Goal: Contribute content: Add original content to the website for others to see

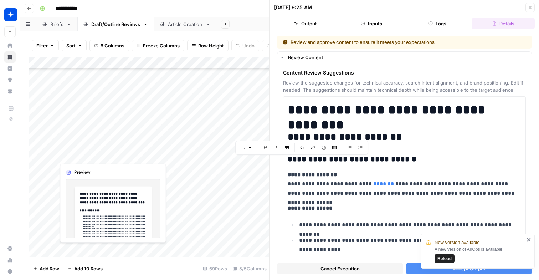
scroll to position [4580, 0]
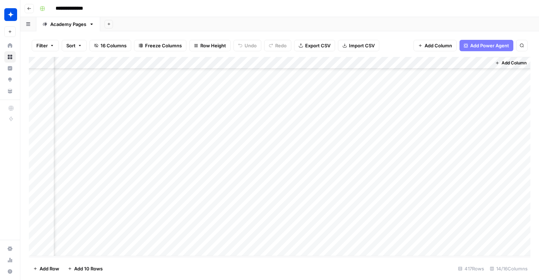
scroll to position [4873, 627]
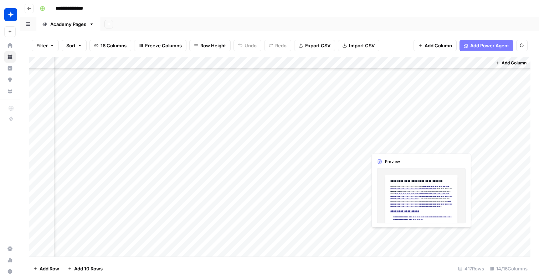
click at [384, 238] on div "Add Column" at bounding box center [279, 157] width 501 height 200
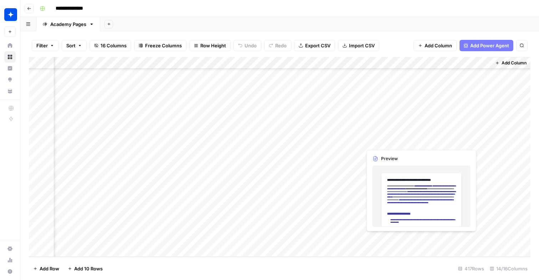
click at [384, 238] on div "Add Column" at bounding box center [279, 157] width 501 height 200
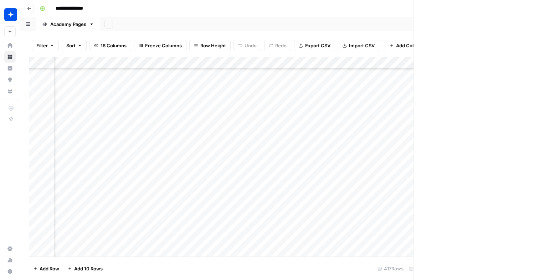
scroll to position [4873, 623]
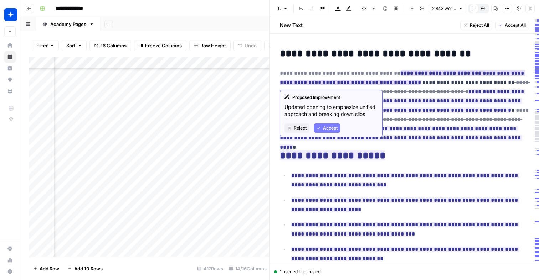
click at [315, 128] on button "Accept" at bounding box center [326, 128] width 27 height 9
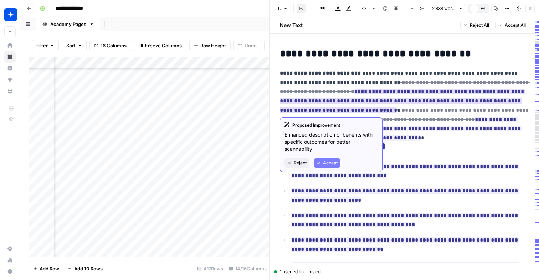
click at [326, 161] on span "Accept" at bounding box center [330, 163] width 15 height 6
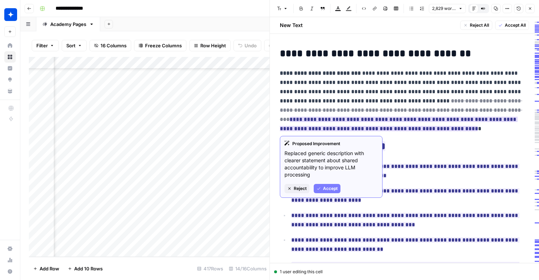
click at [332, 186] on span "Accept" at bounding box center [330, 189] width 15 height 6
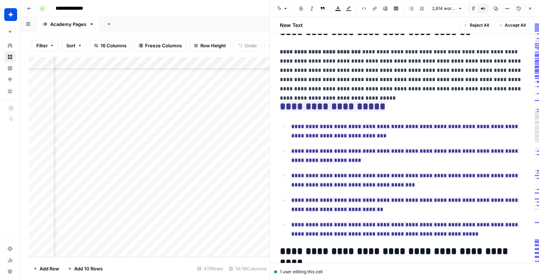
scroll to position [15, 0]
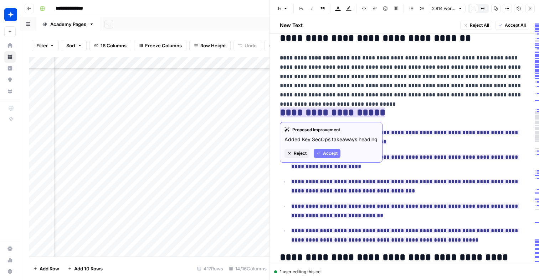
click at [329, 148] on div "Proposed Improvement Added Key SecOps takeaways heading Reject Accept" at bounding box center [331, 142] width 103 height 41
click at [328, 152] on span "Accept" at bounding box center [330, 153] width 15 height 6
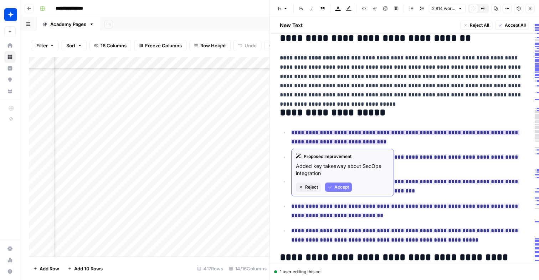
click at [335, 188] on span "Accept" at bounding box center [341, 187] width 15 height 6
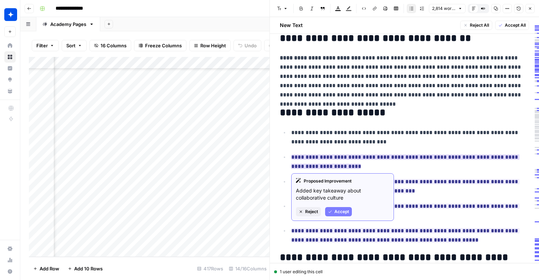
click at [337, 214] on span "Accept" at bounding box center [341, 212] width 15 height 6
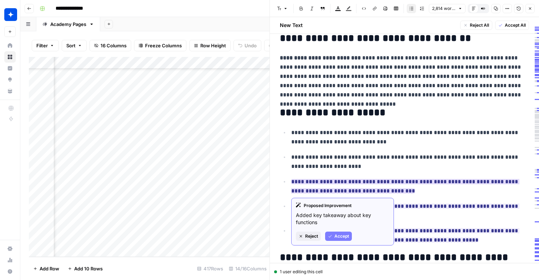
click at [343, 237] on span "Accept" at bounding box center [341, 236] width 15 height 6
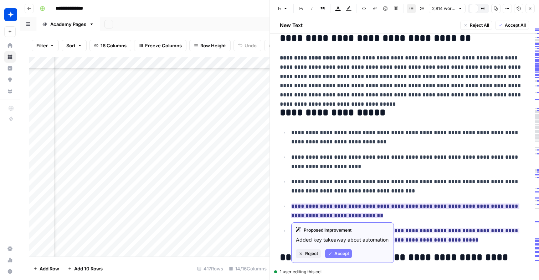
click at [339, 253] on span "Accept" at bounding box center [341, 254] width 15 height 6
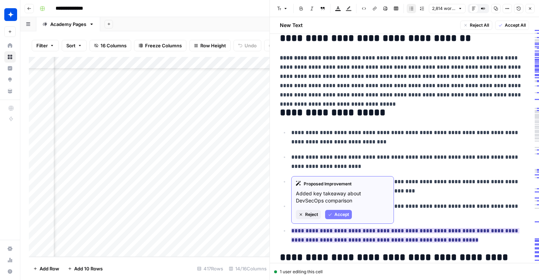
click at [339, 215] on span "Accept" at bounding box center [341, 215] width 15 height 6
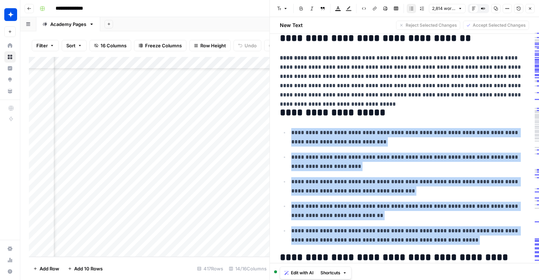
drag, startPoint x: 456, startPoint y: 246, endPoint x: 285, endPoint y: 128, distance: 208.0
copy ul "**********"
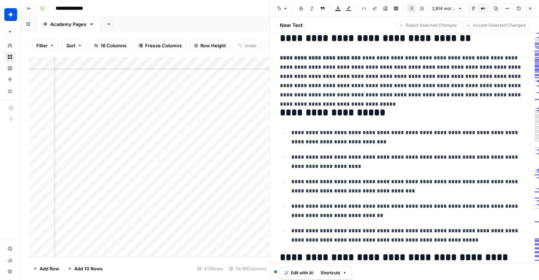
click at [353, 71] on p "**********" at bounding box center [404, 76] width 249 height 46
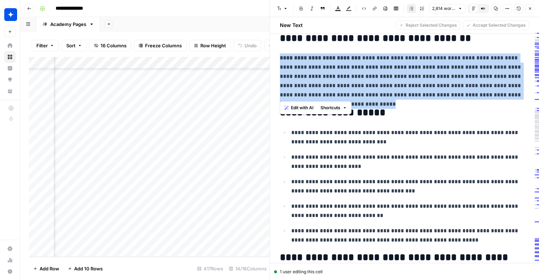
click at [353, 71] on p "**********" at bounding box center [404, 76] width 249 height 46
copy p "*****"
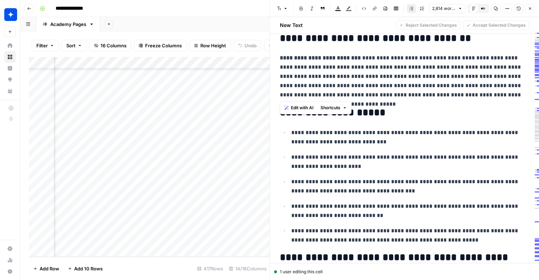
click at [386, 166] on p "**********" at bounding box center [410, 162] width 238 height 19
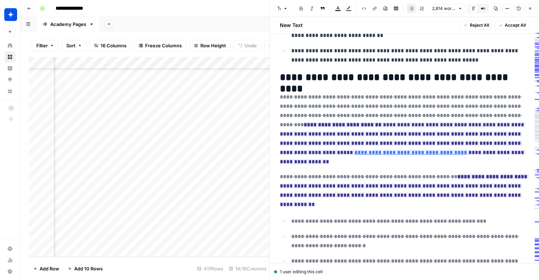
scroll to position [191, 0]
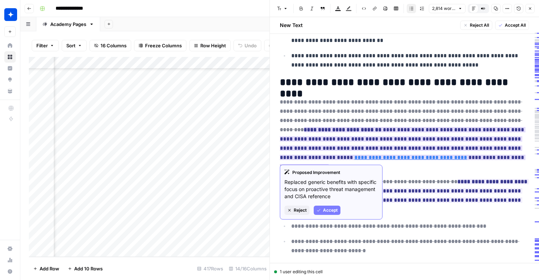
click at [336, 210] on span "Accept" at bounding box center [330, 210] width 15 height 6
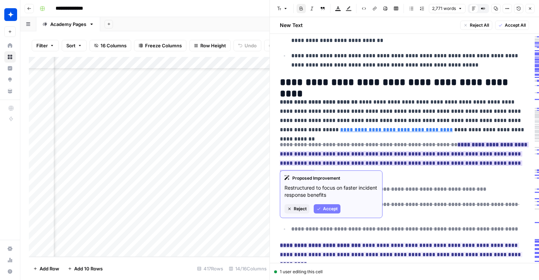
click at [329, 206] on span "Accept" at bounding box center [330, 209] width 15 height 6
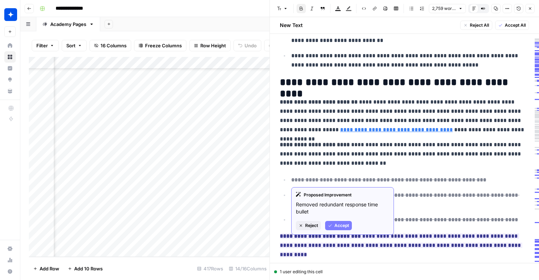
click at [333, 224] on button "Accept" at bounding box center [338, 225] width 27 height 9
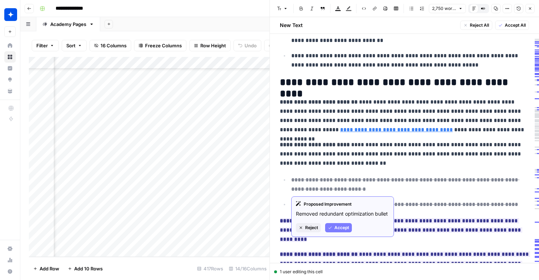
click at [334, 227] on span "Accept" at bounding box center [341, 228] width 15 height 6
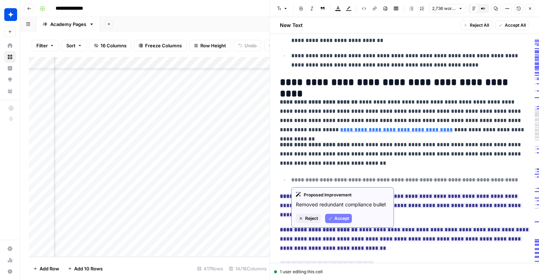
click at [331, 218] on icon "button" at bounding box center [330, 219] width 4 height 4
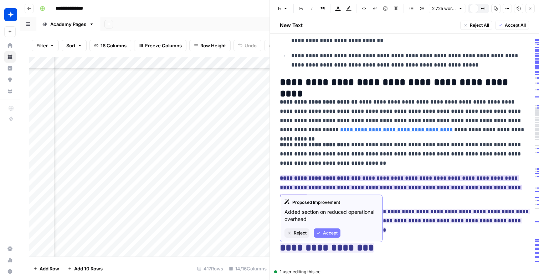
click at [333, 233] on span "Accept" at bounding box center [330, 233] width 15 height 6
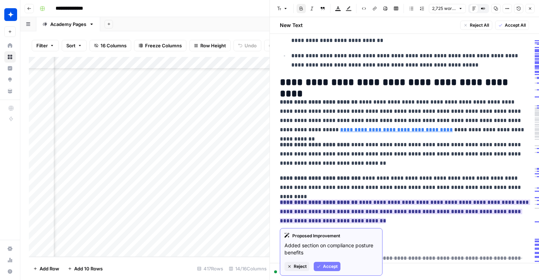
click at [330, 266] on span "Accept" at bounding box center [330, 267] width 15 height 6
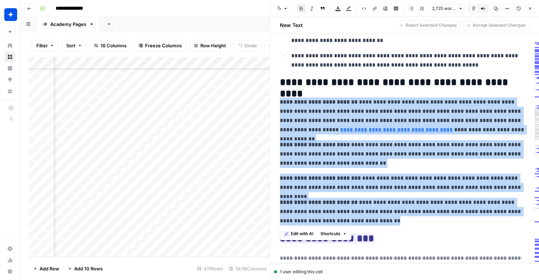
drag, startPoint x: 394, startPoint y: 223, endPoint x: 279, endPoint y: 104, distance: 165.8
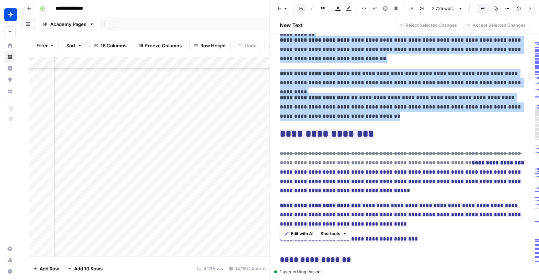
scroll to position [333, 0]
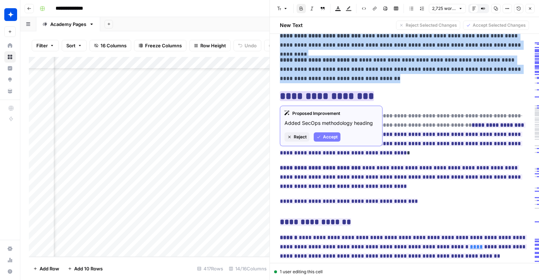
click at [325, 137] on span "Accept" at bounding box center [330, 137] width 15 height 6
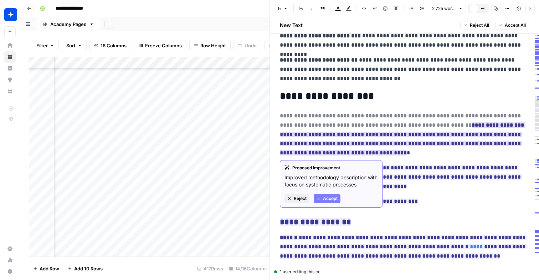
click at [329, 203] on div "Proposed Improvement Improved methodology description with focus on systematic …" at bounding box center [331, 184] width 103 height 48
click at [326, 196] on span "Accept" at bounding box center [330, 199] width 15 height 6
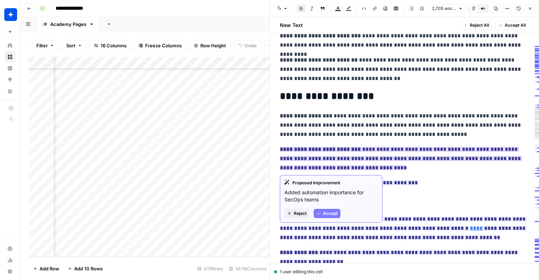
click at [330, 217] on button "Accept" at bounding box center [326, 213] width 27 height 9
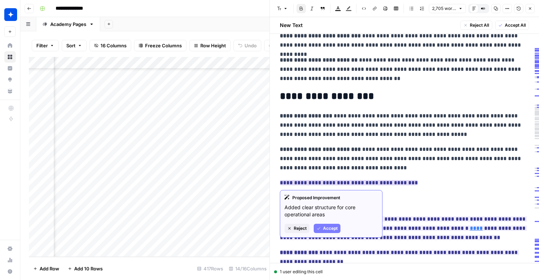
click at [324, 228] on span "Accept" at bounding box center [330, 228] width 15 height 6
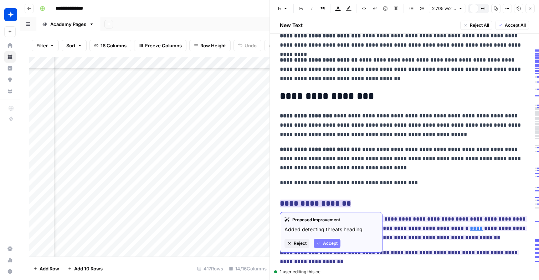
click at [333, 240] on span "Accept" at bounding box center [330, 243] width 15 height 6
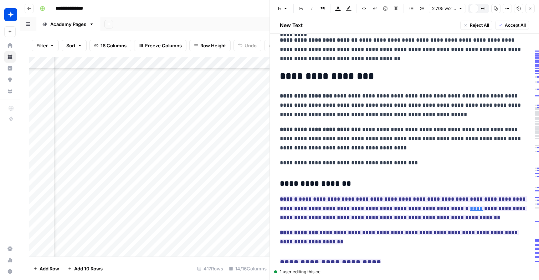
scroll to position [355, 0]
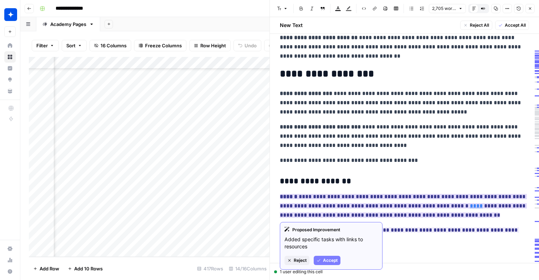
click at [334, 264] on button "Accept" at bounding box center [326, 260] width 27 height 9
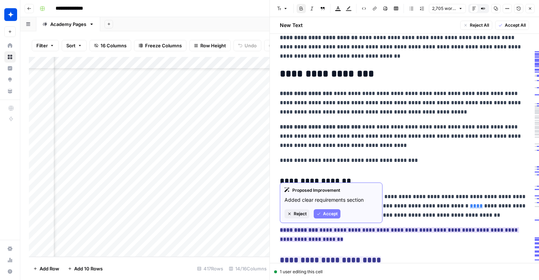
click at [326, 215] on span "Accept" at bounding box center [330, 214] width 15 height 6
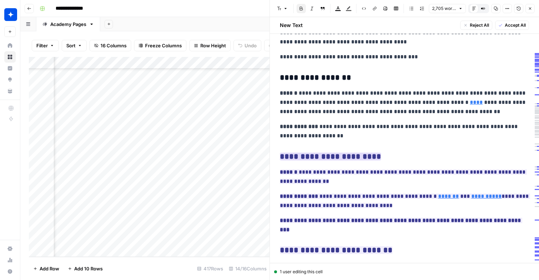
scroll to position [464, 0]
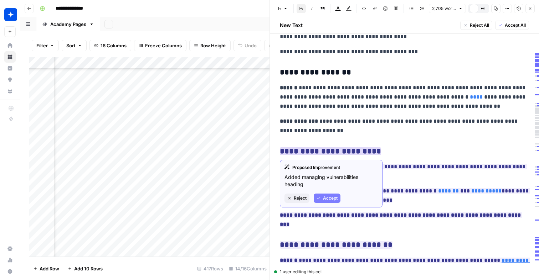
click at [326, 197] on span "Accept" at bounding box center [330, 198] width 15 height 6
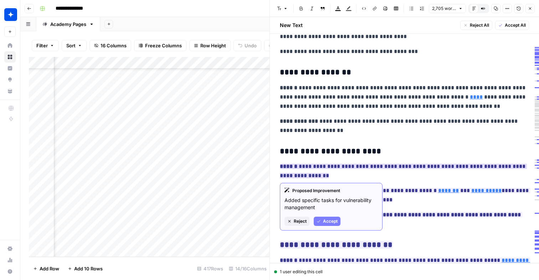
click at [331, 222] on span "Accept" at bounding box center [330, 221] width 15 height 6
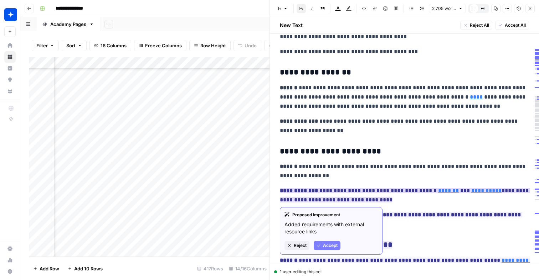
click at [331, 248] on span "Accept" at bounding box center [330, 246] width 15 height 6
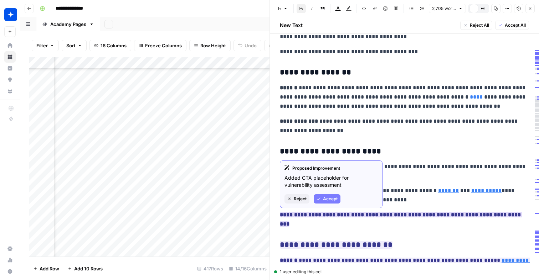
click at [321, 197] on button "Accept" at bounding box center [326, 198] width 27 height 9
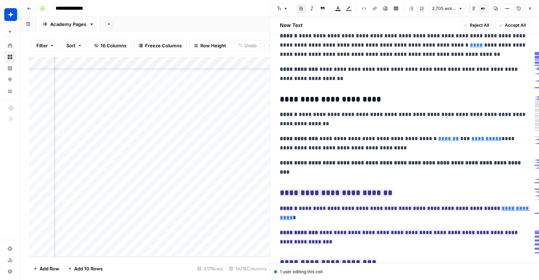
scroll to position [540, 0]
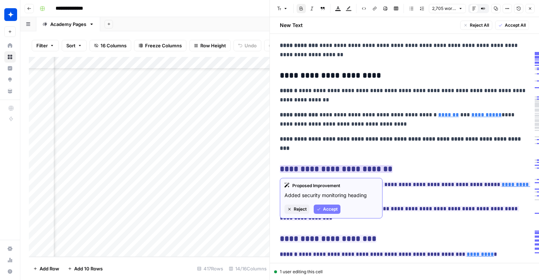
click at [328, 209] on span "Accept" at bounding box center [330, 209] width 15 height 6
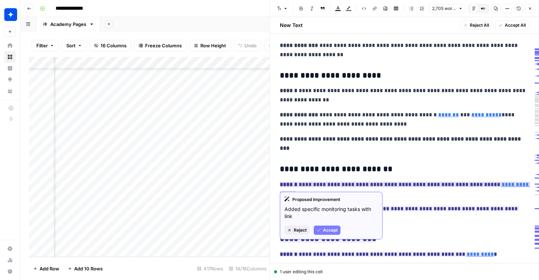
click at [326, 230] on span "Accept" at bounding box center [330, 230] width 15 height 6
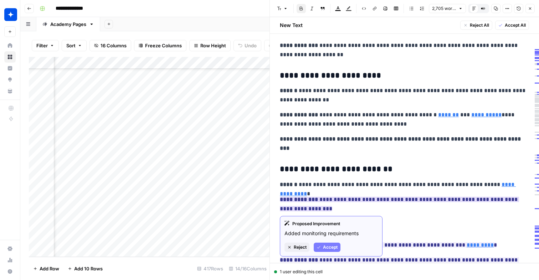
click at [327, 249] on span "Accept" at bounding box center [330, 247] width 15 height 6
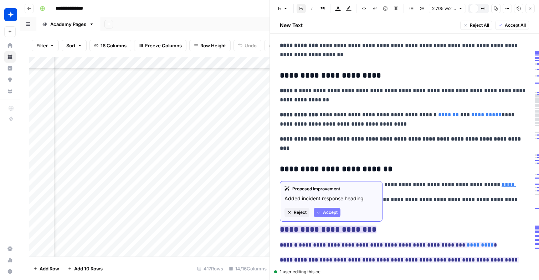
click at [324, 212] on span "Accept" at bounding box center [330, 212] width 15 height 6
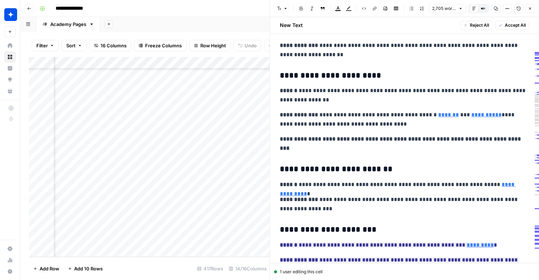
scroll to position [571, 0]
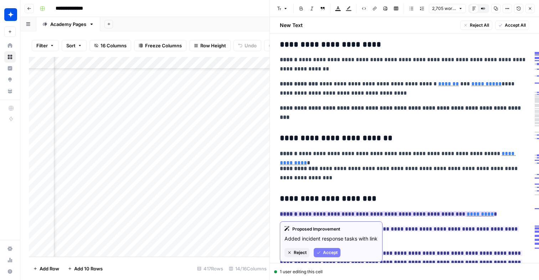
click at [336, 258] on button "Accept" at bounding box center [326, 252] width 27 height 9
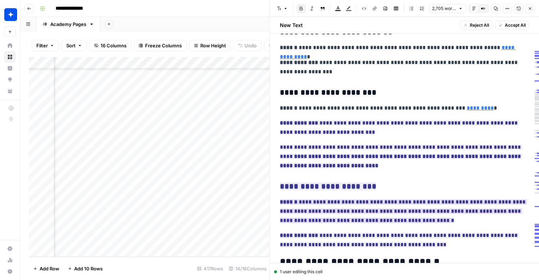
scroll to position [689, 0]
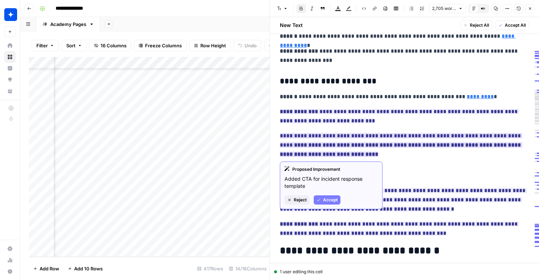
click at [324, 197] on span "Accept" at bounding box center [330, 200] width 15 height 6
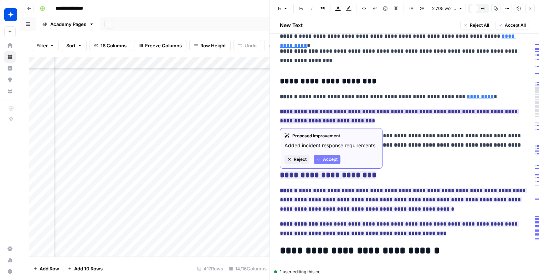
click at [329, 157] on span "Accept" at bounding box center [330, 159] width 15 height 6
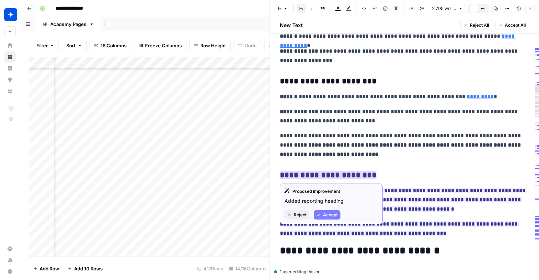
click at [331, 215] on span "Accept" at bounding box center [330, 215] width 15 height 6
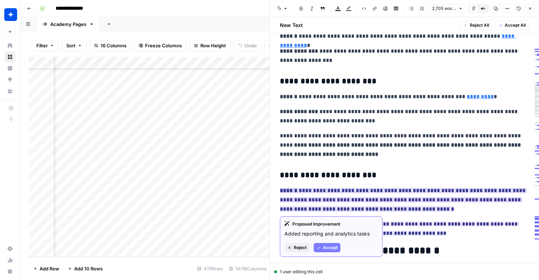
click at [329, 241] on div "Proposed Improvement Added reporting and analytics tasks Reject Accept" at bounding box center [331, 237] width 103 height 41
click at [328, 243] on button "Accept" at bounding box center [326, 247] width 27 height 9
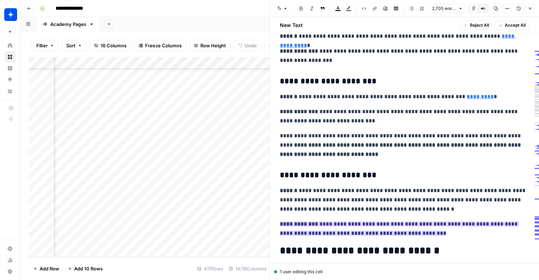
click at [322, 228] on ins "**********" at bounding box center [399, 229] width 239 height 15
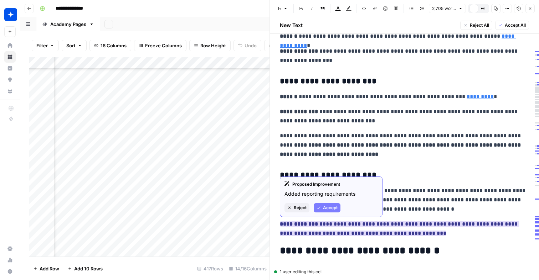
click at [323, 204] on button "Accept" at bounding box center [326, 207] width 27 height 9
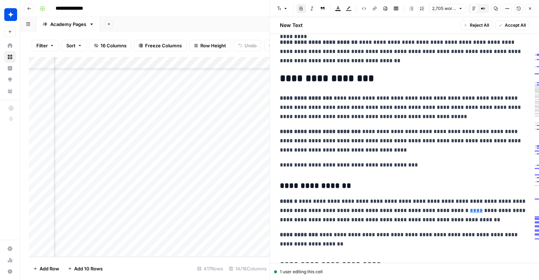
scroll to position [315, 0]
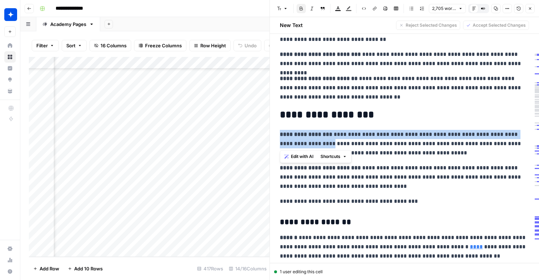
drag, startPoint x: 280, startPoint y: 133, endPoint x: 338, endPoint y: 146, distance: 59.1
click at [338, 146] on p "**********" at bounding box center [404, 144] width 249 height 28
click at [301, 157] on span "Edit with AI" at bounding box center [302, 157] width 22 height 6
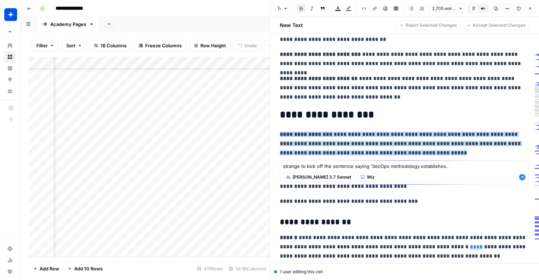
type textarea "strange to kick off the sentence saying 'SecOps methodology establishes.."
click at [525, 178] on icon "button" at bounding box center [521, 177] width 7 height 7
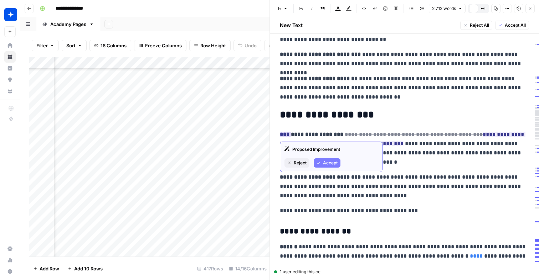
click at [324, 163] on span "Accept" at bounding box center [330, 163] width 15 height 6
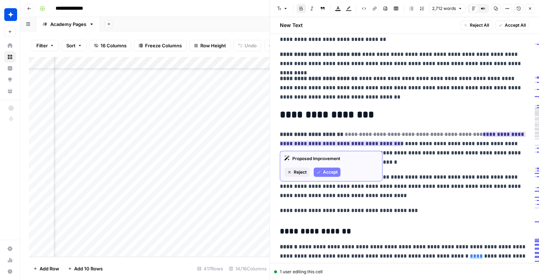
click at [333, 172] on span "Accept" at bounding box center [330, 172] width 15 height 6
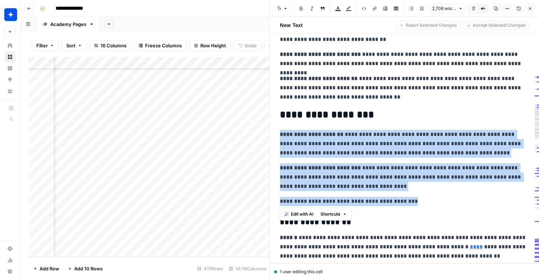
drag, startPoint x: 279, startPoint y: 134, endPoint x: 411, endPoint y: 206, distance: 150.2
copy div "**********"
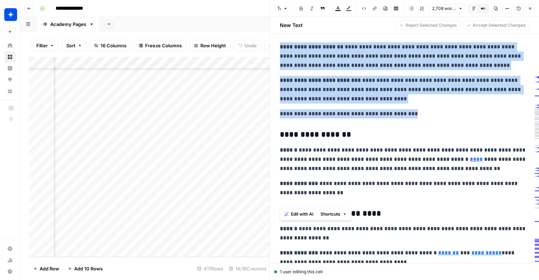
scroll to position [441, 0]
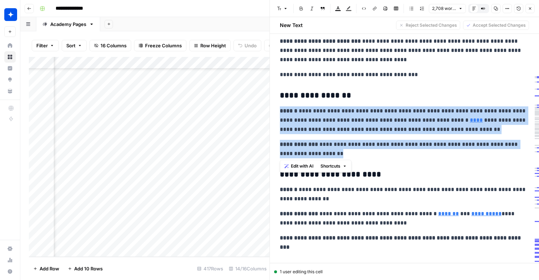
drag, startPoint x: 341, startPoint y: 154, endPoint x: 281, endPoint y: 112, distance: 72.9
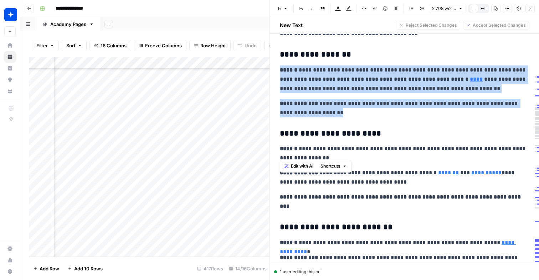
scroll to position [515, 0]
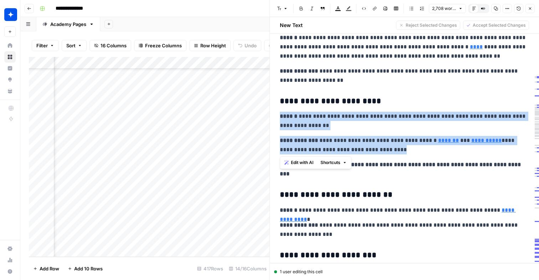
drag, startPoint x: 391, startPoint y: 150, endPoint x: 279, endPoint y: 114, distance: 117.1
copy div "**********"
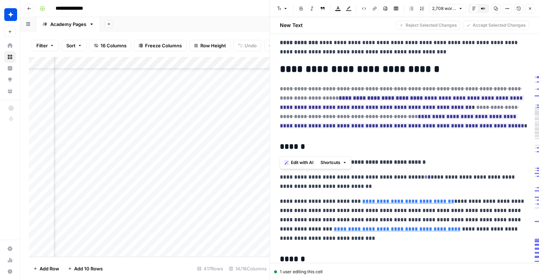
scroll to position [881, 0]
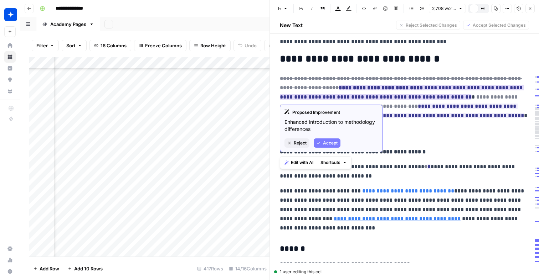
click at [331, 145] on span "Accept" at bounding box center [330, 143] width 15 height 6
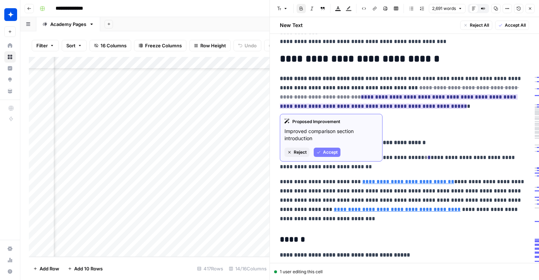
click at [331, 156] on button "Accept" at bounding box center [326, 152] width 27 height 9
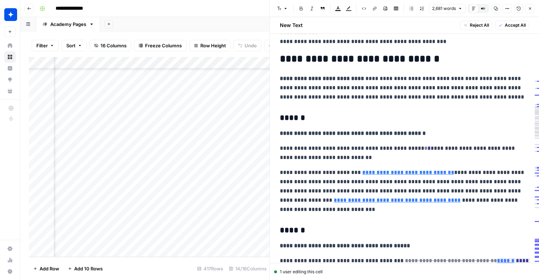
click at [336, 87] on p "**********" at bounding box center [404, 88] width 249 height 28
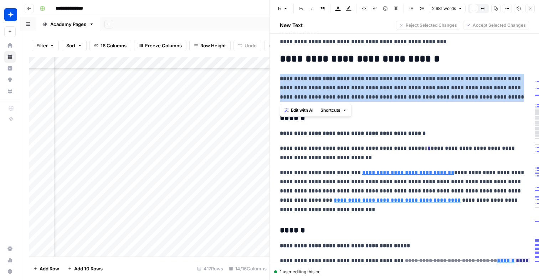
click at [336, 87] on p "**********" at bounding box center [404, 88] width 249 height 28
copy p "********"
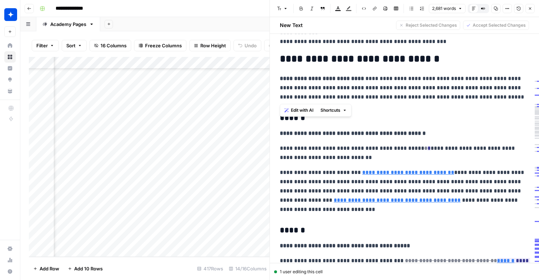
click at [416, 130] on p "**********" at bounding box center [404, 133] width 249 height 9
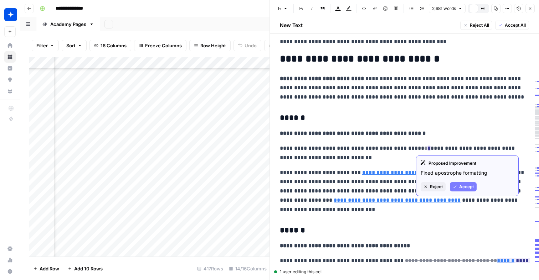
click at [464, 188] on span "Accept" at bounding box center [466, 187] width 15 height 6
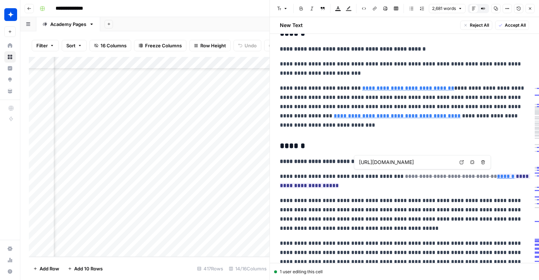
scroll to position [994, 0]
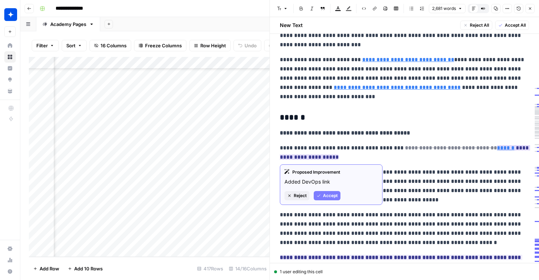
click at [329, 197] on span "Accept" at bounding box center [330, 196] width 15 height 6
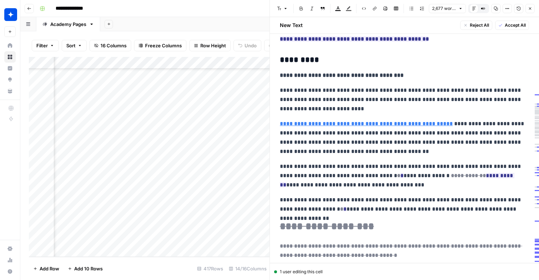
scroll to position [1199, 0]
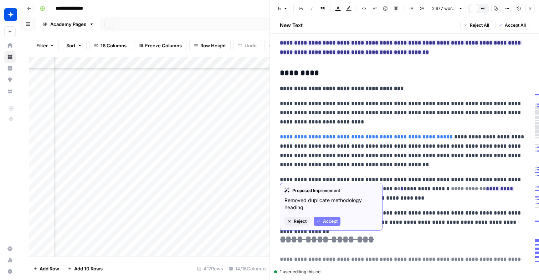
click at [336, 223] on span "Accept" at bounding box center [330, 221] width 15 height 6
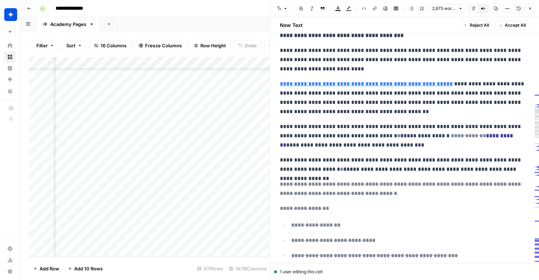
scroll to position [1283, 0]
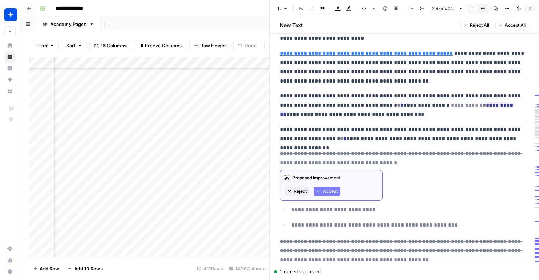
click at [330, 188] on button "Accept" at bounding box center [326, 191] width 27 height 9
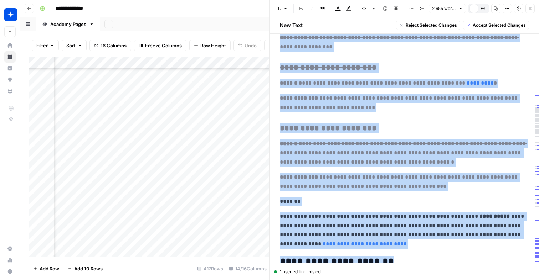
scroll to position [1768, 0]
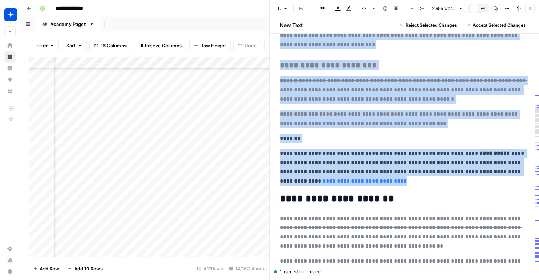
drag, startPoint x: 276, startPoint y: 151, endPoint x: 425, endPoint y: 177, distance: 151.1
click at [425, 177] on div "**********" at bounding box center [404, 178] width 258 height 3803
click at [485, 27] on span "Accept Selected Changes" at bounding box center [498, 25] width 53 height 6
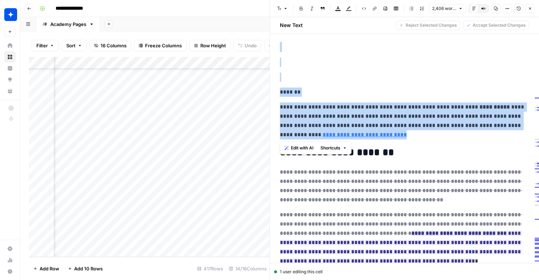
click at [403, 99] on div "**********" at bounding box center [404, 192] width 258 height 3682
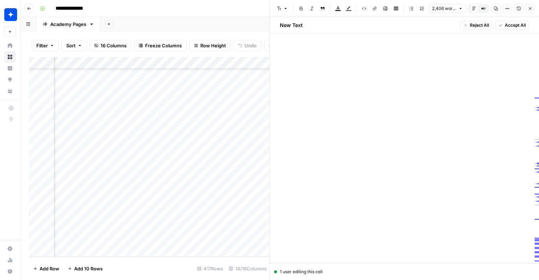
scroll to position [1577, 0]
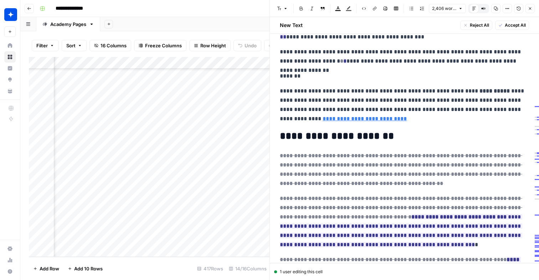
scroll to position [1384, 0]
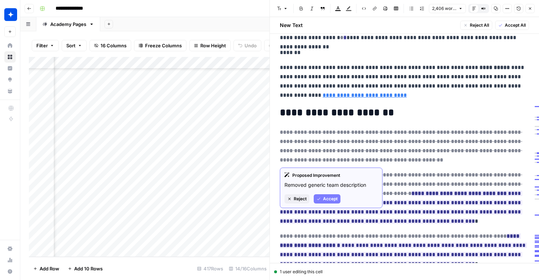
click at [323, 196] on button "Accept" at bounding box center [326, 198] width 27 height 9
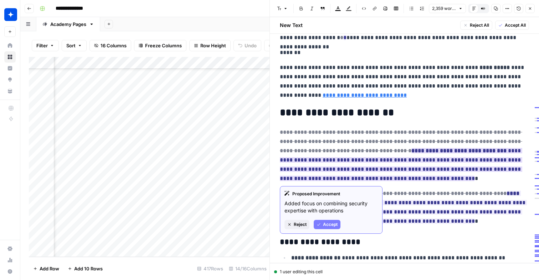
click at [332, 222] on span "Accept" at bounding box center [330, 225] width 15 height 6
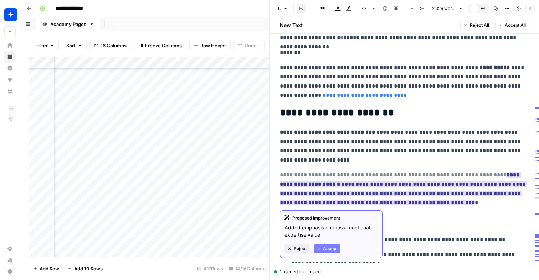
click at [336, 249] on span "Accept" at bounding box center [330, 249] width 15 height 6
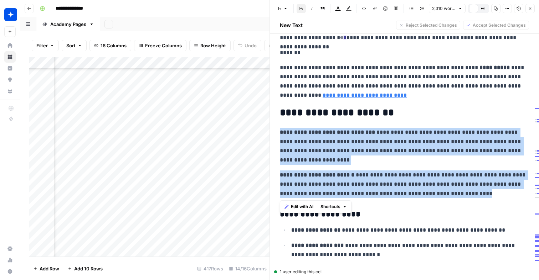
drag, startPoint x: 458, startPoint y: 193, endPoint x: 276, endPoint y: 133, distance: 191.0
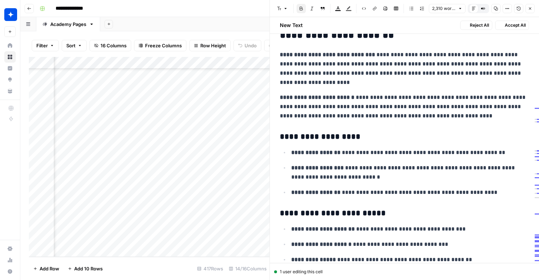
click at [405, 167] on p "**********" at bounding box center [410, 172] width 238 height 19
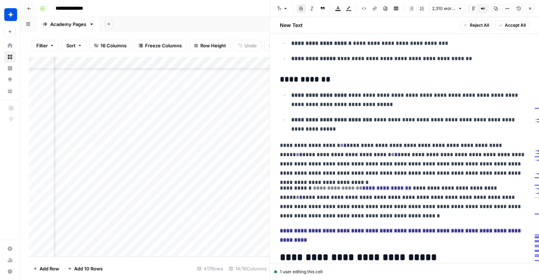
scroll to position [1725, 0]
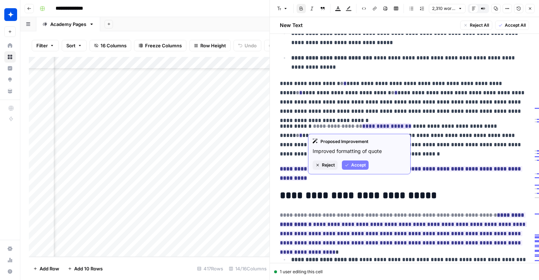
click at [359, 168] on button "Accept" at bounding box center [355, 165] width 27 height 9
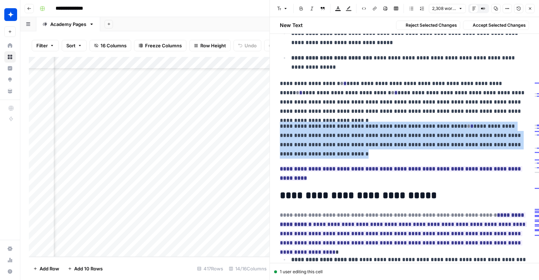
drag, startPoint x: 336, startPoint y: 154, endPoint x: 280, endPoint y: 127, distance: 61.3
click at [280, 127] on p "**********" at bounding box center [404, 140] width 249 height 37
copy p "**********"
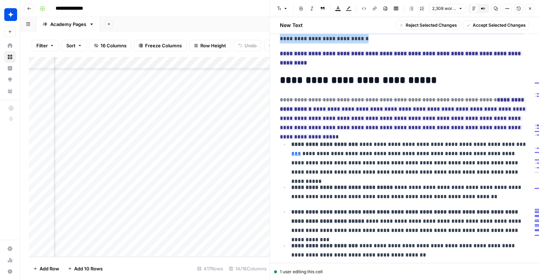
scroll to position [1843, 0]
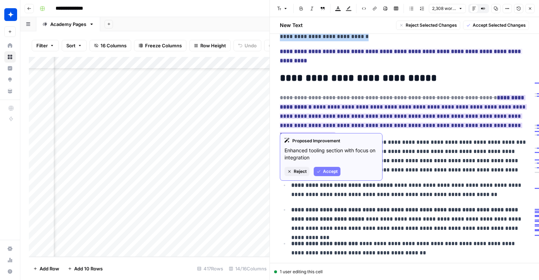
click at [337, 173] on span "Accept" at bounding box center [330, 171] width 15 height 6
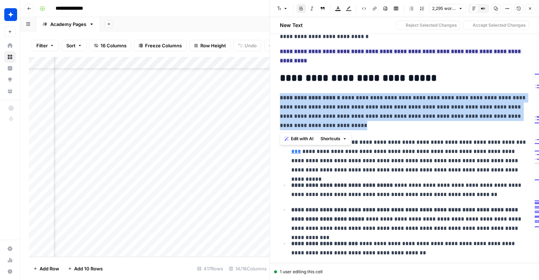
drag, startPoint x: 279, startPoint y: 98, endPoint x: 326, endPoint y: 123, distance: 53.2
copy p "**********"
click at [420, 121] on p "**********" at bounding box center [404, 111] width 249 height 37
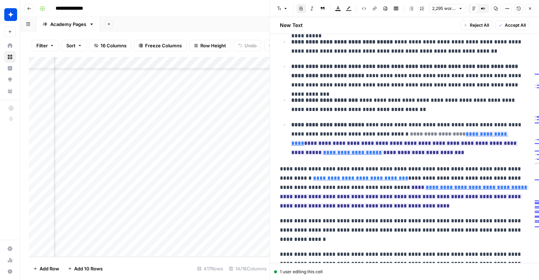
scroll to position [1989, 0]
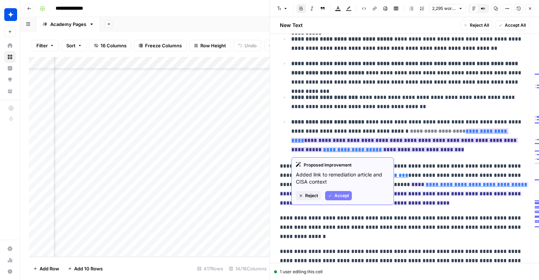
click at [343, 194] on span "Accept" at bounding box center [341, 196] width 15 height 6
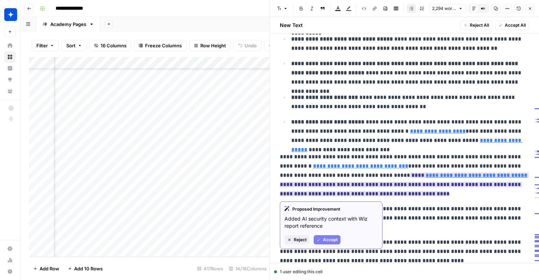
click at [328, 240] on span "Accept" at bounding box center [330, 240] width 15 height 6
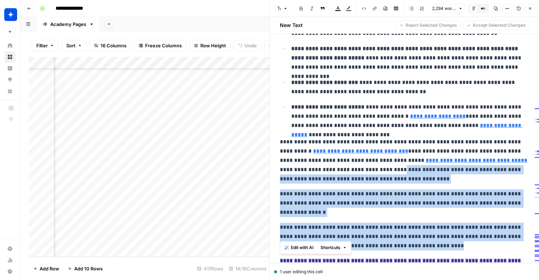
scroll to position [1993, 0]
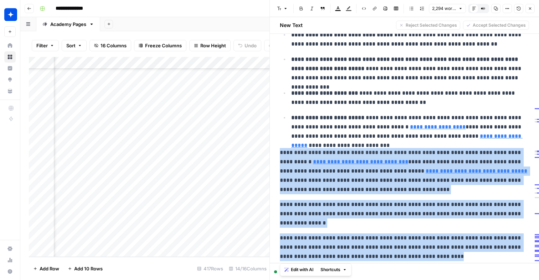
drag, startPoint x: 418, startPoint y: 228, endPoint x: 279, endPoint y: 150, distance: 159.8
copy div "**********"
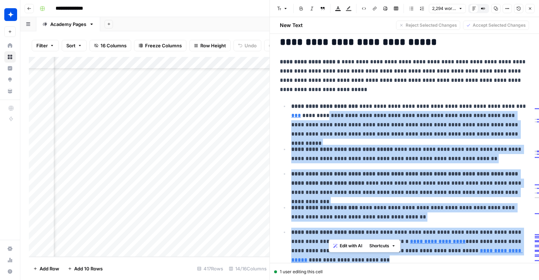
scroll to position [1871, 0]
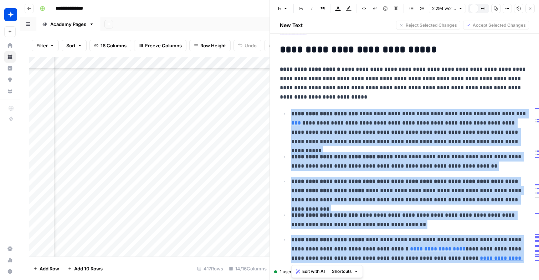
drag, startPoint x: 530, startPoint y: 134, endPoint x: 289, endPoint y: 115, distance: 241.6
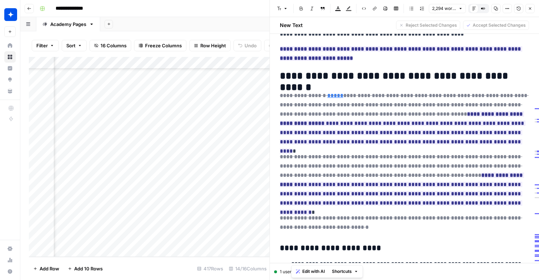
scroll to position [2248, 0]
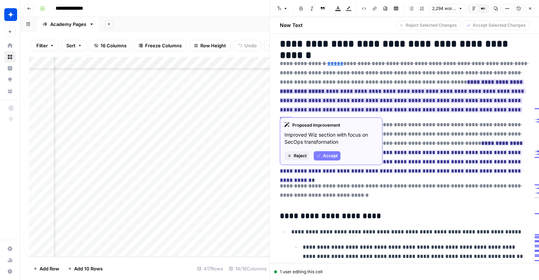
click at [325, 158] on span "Accept" at bounding box center [330, 156] width 15 height 6
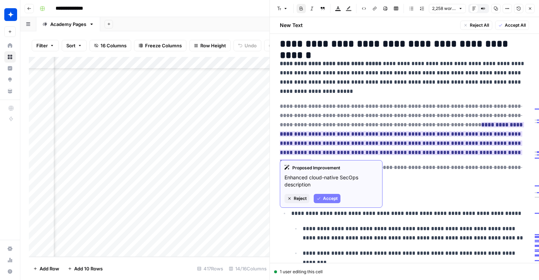
click at [324, 196] on span "Accept" at bounding box center [330, 199] width 15 height 6
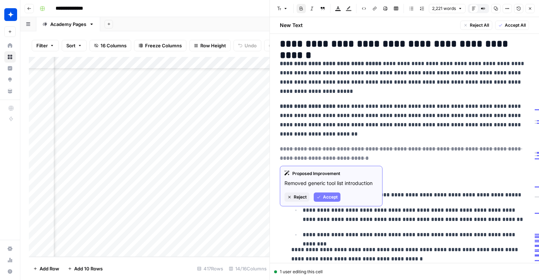
click at [331, 193] on button "Accept" at bounding box center [326, 197] width 27 height 9
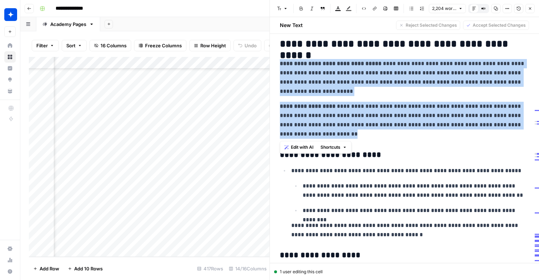
drag, startPoint x: 349, startPoint y: 136, endPoint x: 279, endPoint y: 66, distance: 99.2
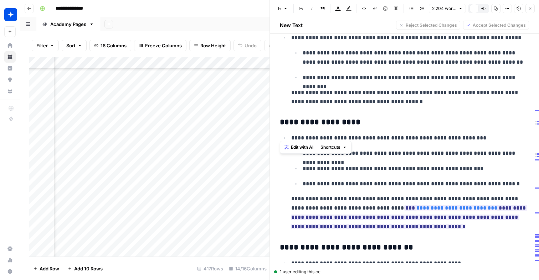
scroll to position [2386, 0]
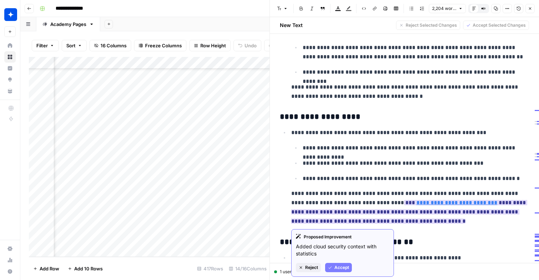
click at [341, 269] on span "Accept" at bounding box center [341, 268] width 15 height 6
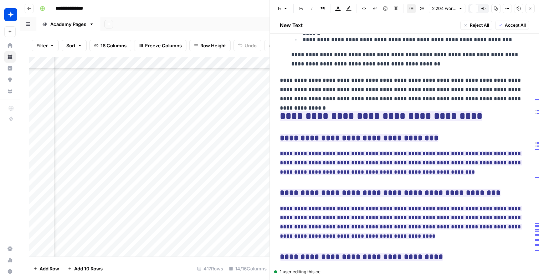
scroll to position [2767, 0]
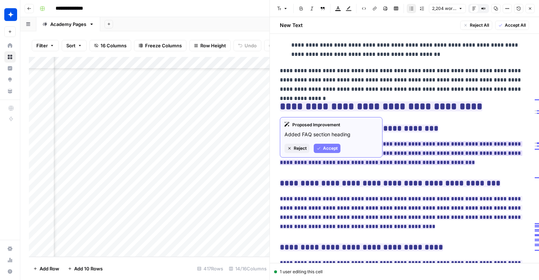
click at [328, 151] on ins "**********" at bounding box center [401, 153] width 242 height 24
click at [330, 149] on span "Accept" at bounding box center [330, 148] width 15 height 6
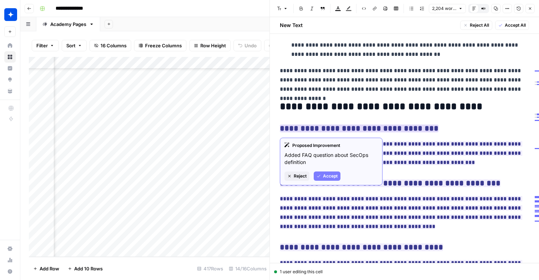
click at [324, 180] on button "Accept" at bounding box center [326, 176] width 27 height 9
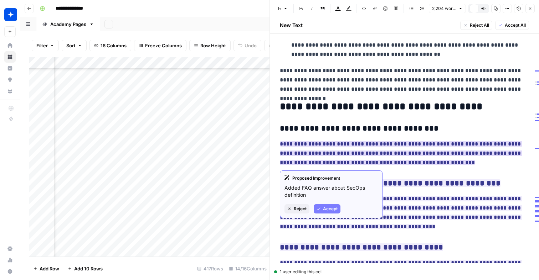
click at [327, 211] on span "Accept" at bounding box center [330, 209] width 15 height 6
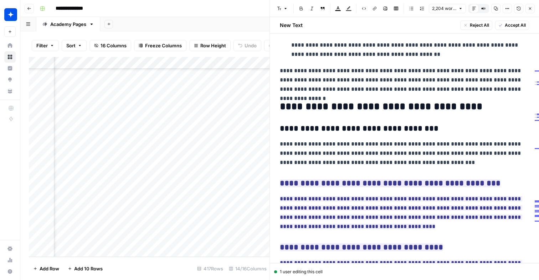
click at [299, 109] on h2 "**********" at bounding box center [404, 106] width 249 height 11
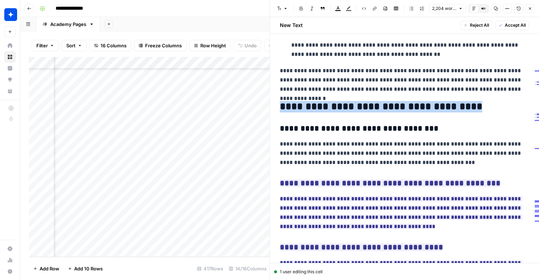
click at [299, 109] on h2 "**********" at bounding box center [404, 106] width 249 height 11
copy h2 "**********"
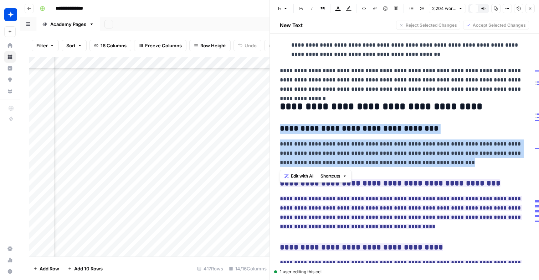
drag, startPoint x: 408, startPoint y: 165, endPoint x: 275, endPoint y: 120, distance: 140.0
copy div "**********"
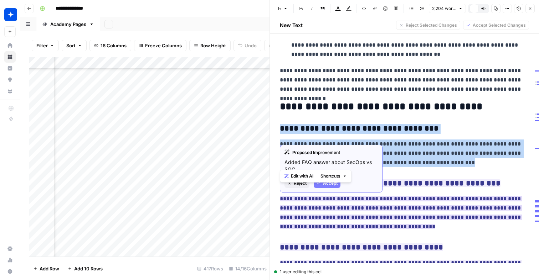
click at [327, 184] on span "Accept" at bounding box center [330, 183] width 15 height 6
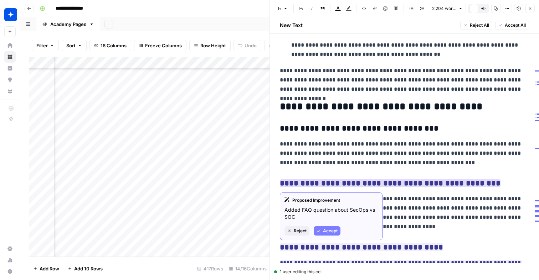
click at [329, 231] on span "Accept" at bounding box center [330, 231] width 15 height 6
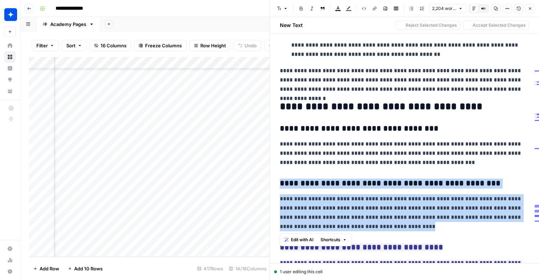
drag, startPoint x: 369, startPoint y: 222, endPoint x: 279, endPoint y: 174, distance: 101.8
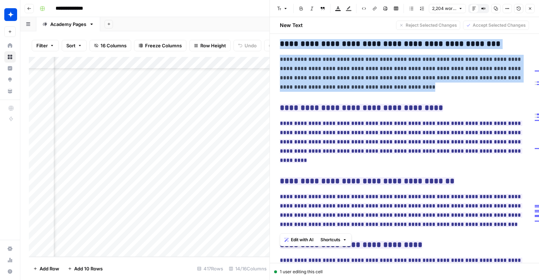
scroll to position [2911, 0]
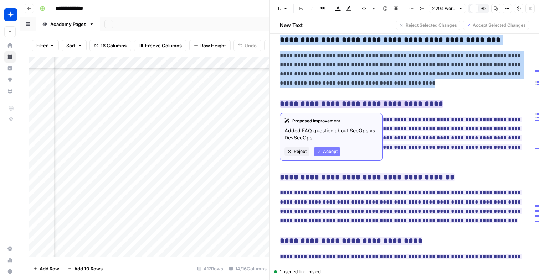
click at [321, 156] on button "Accept" at bounding box center [326, 151] width 27 height 9
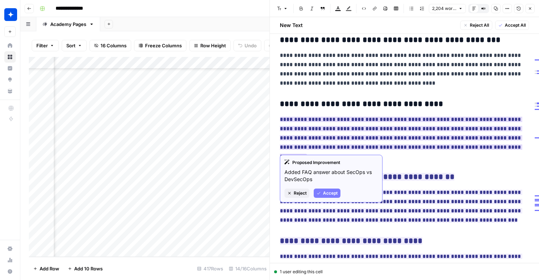
click at [325, 193] on span "Accept" at bounding box center [330, 193] width 15 height 6
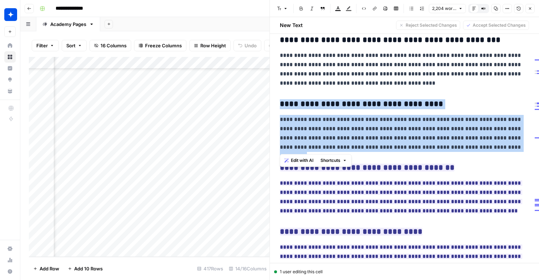
drag, startPoint x: 486, startPoint y: 148, endPoint x: 276, endPoint y: 104, distance: 214.1
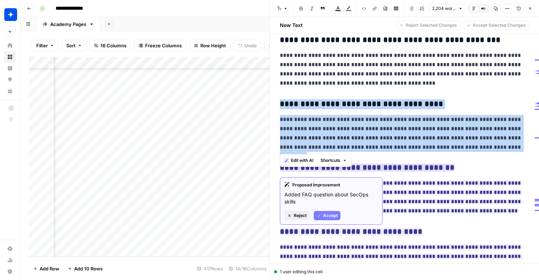
click at [337, 216] on span "Accept" at bounding box center [330, 216] width 15 height 6
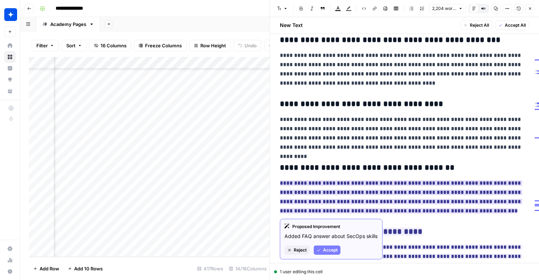
click at [332, 251] on span "Accept" at bounding box center [330, 250] width 15 height 6
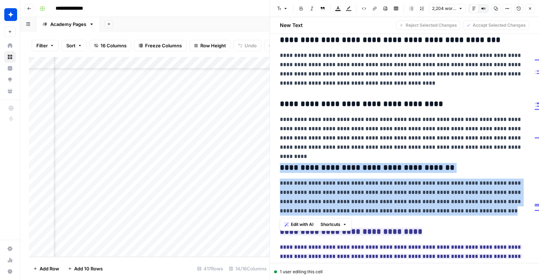
drag, startPoint x: 447, startPoint y: 215, endPoint x: 282, endPoint y: 166, distance: 172.6
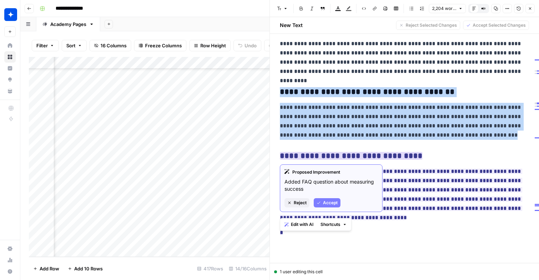
click at [329, 201] on span "Accept" at bounding box center [330, 203] width 15 height 6
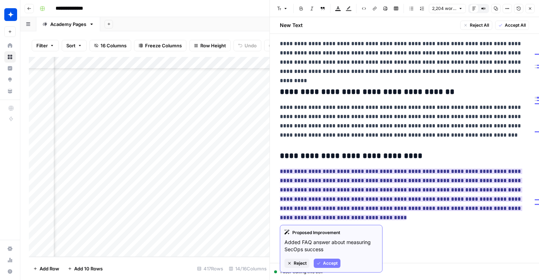
click at [328, 261] on span "Accept" at bounding box center [330, 263] width 15 height 6
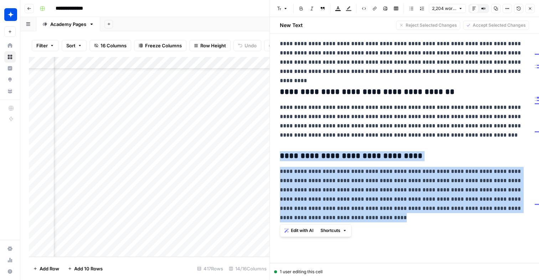
drag, startPoint x: 361, startPoint y: 219, endPoint x: 280, endPoint y: 157, distance: 101.7
